Goal: Navigation & Orientation: Find specific page/section

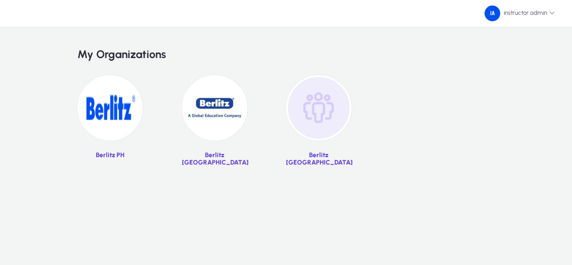
click at [93, 117] on img at bounding box center [109, 107] width 65 height 65
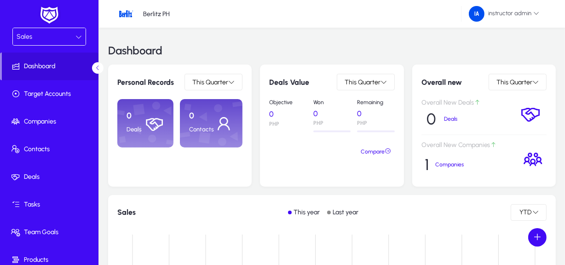
click at [49, 36] on div "Sales" at bounding box center [46, 37] width 59 height 12
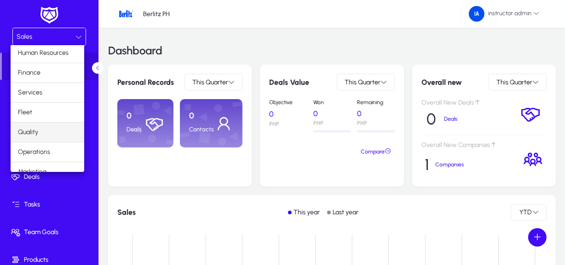
scroll to position [31, 0]
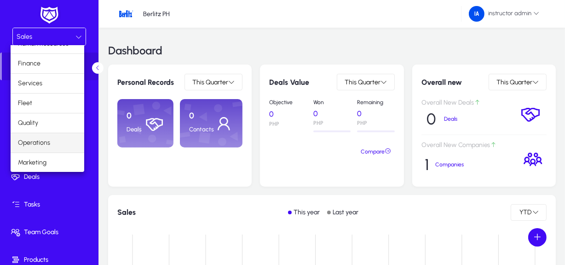
click at [45, 147] on span "Operations" at bounding box center [34, 142] width 32 height 11
